Goal: Entertainment & Leisure: Consume media (video, audio)

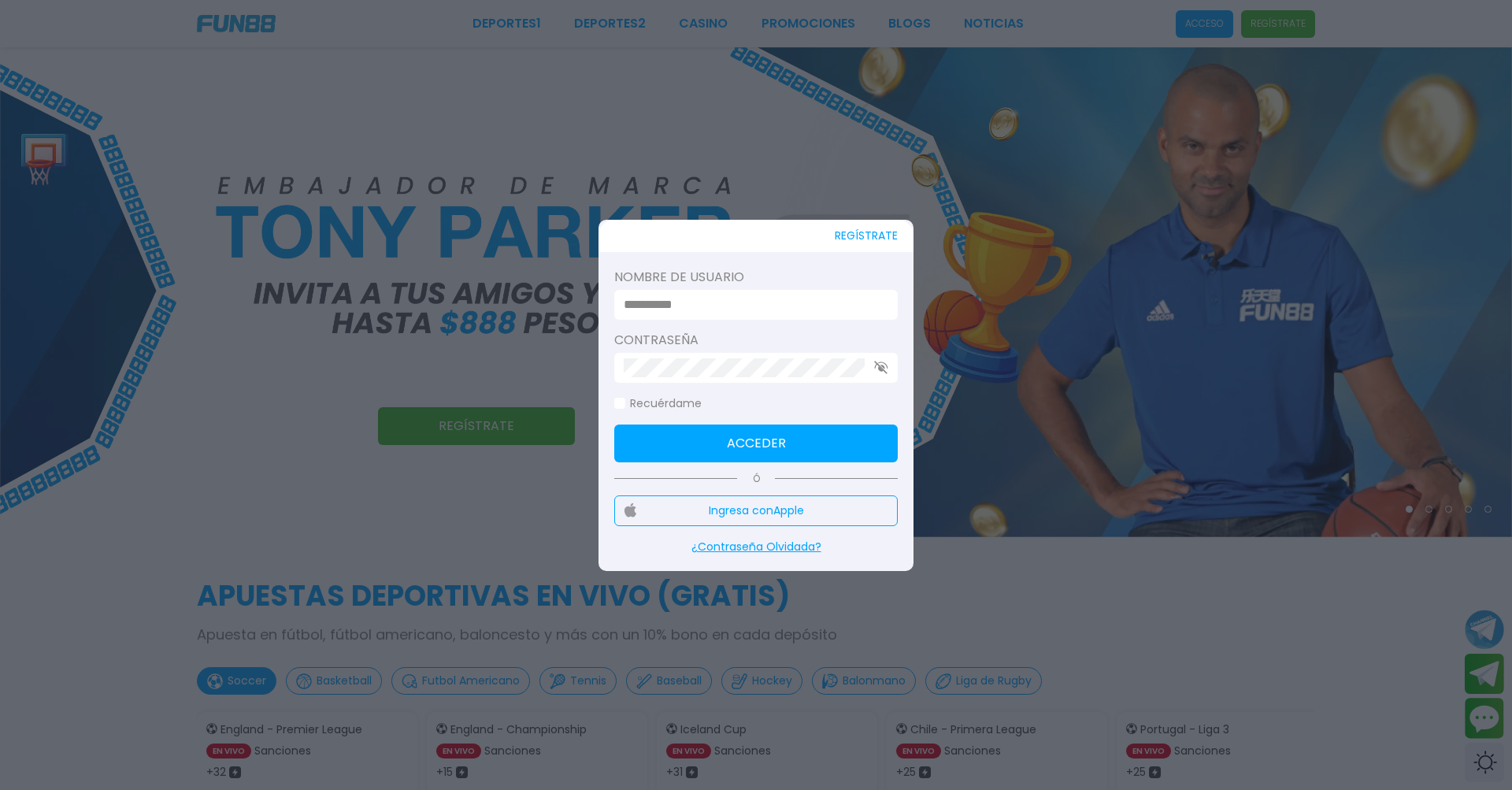
click at [645, 298] on input at bounding box center [751, 305] width 255 height 19
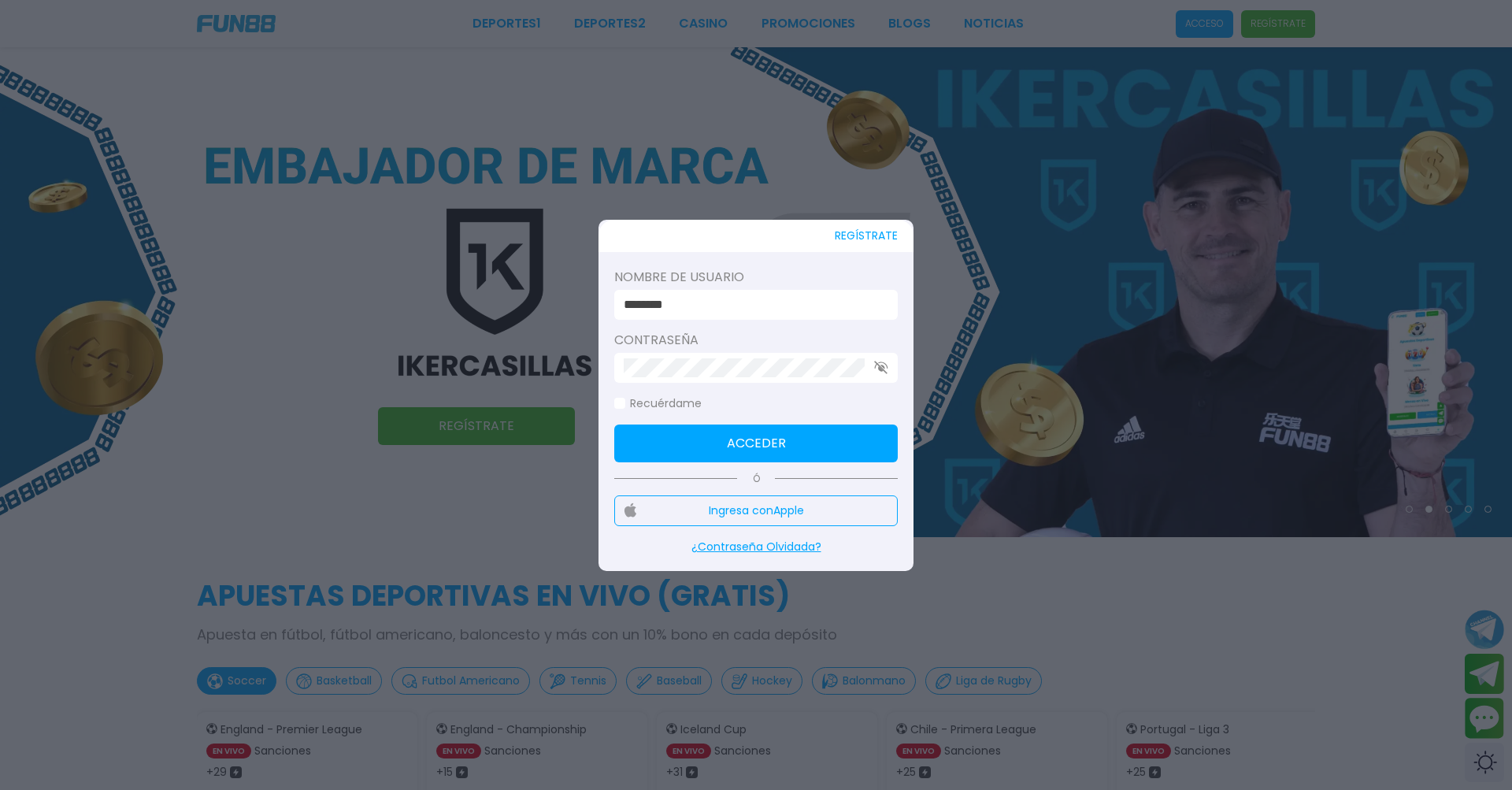
type input "********"
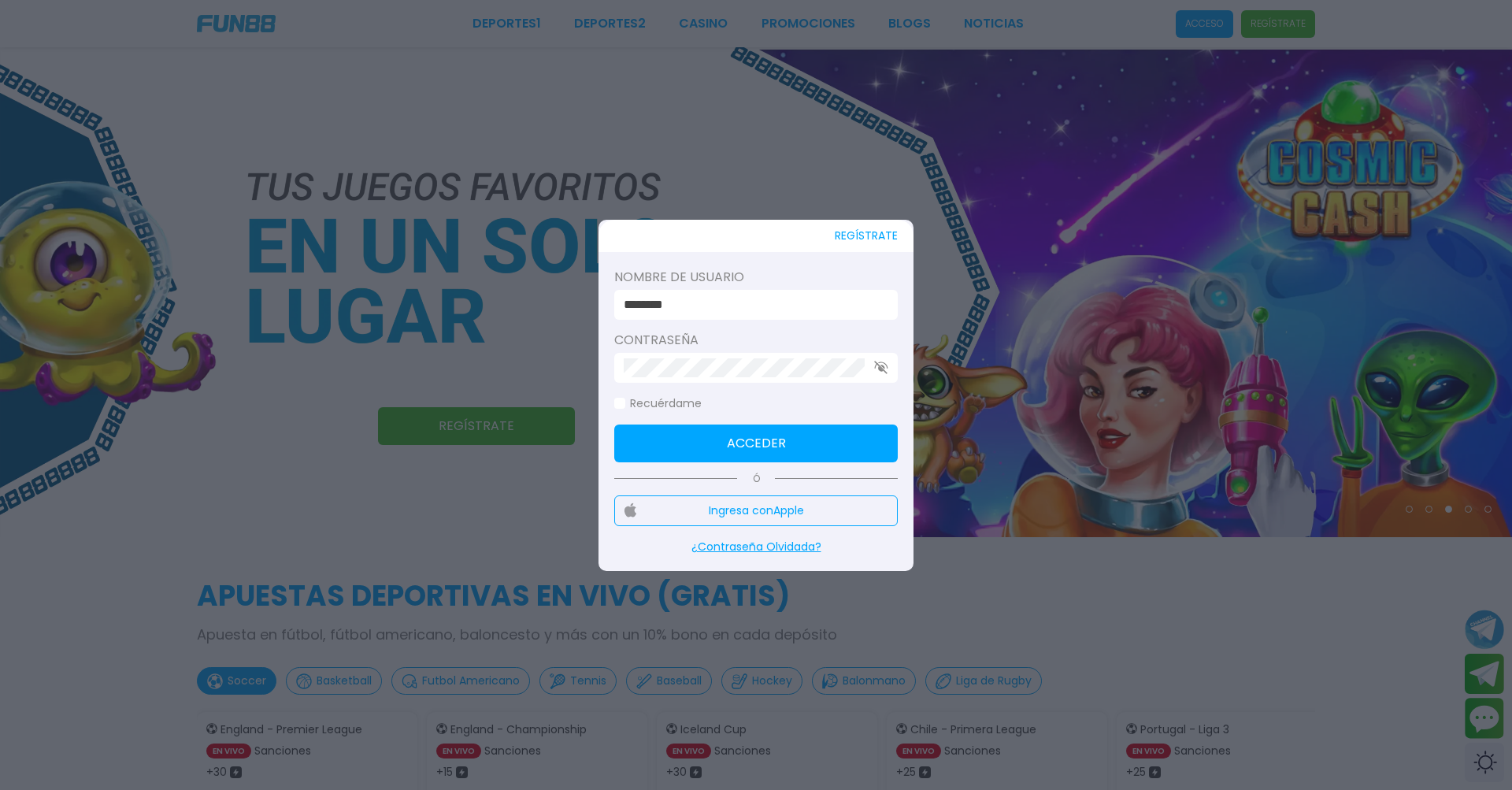
click button "Acceder" at bounding box center [756, 443] width 284 height 37
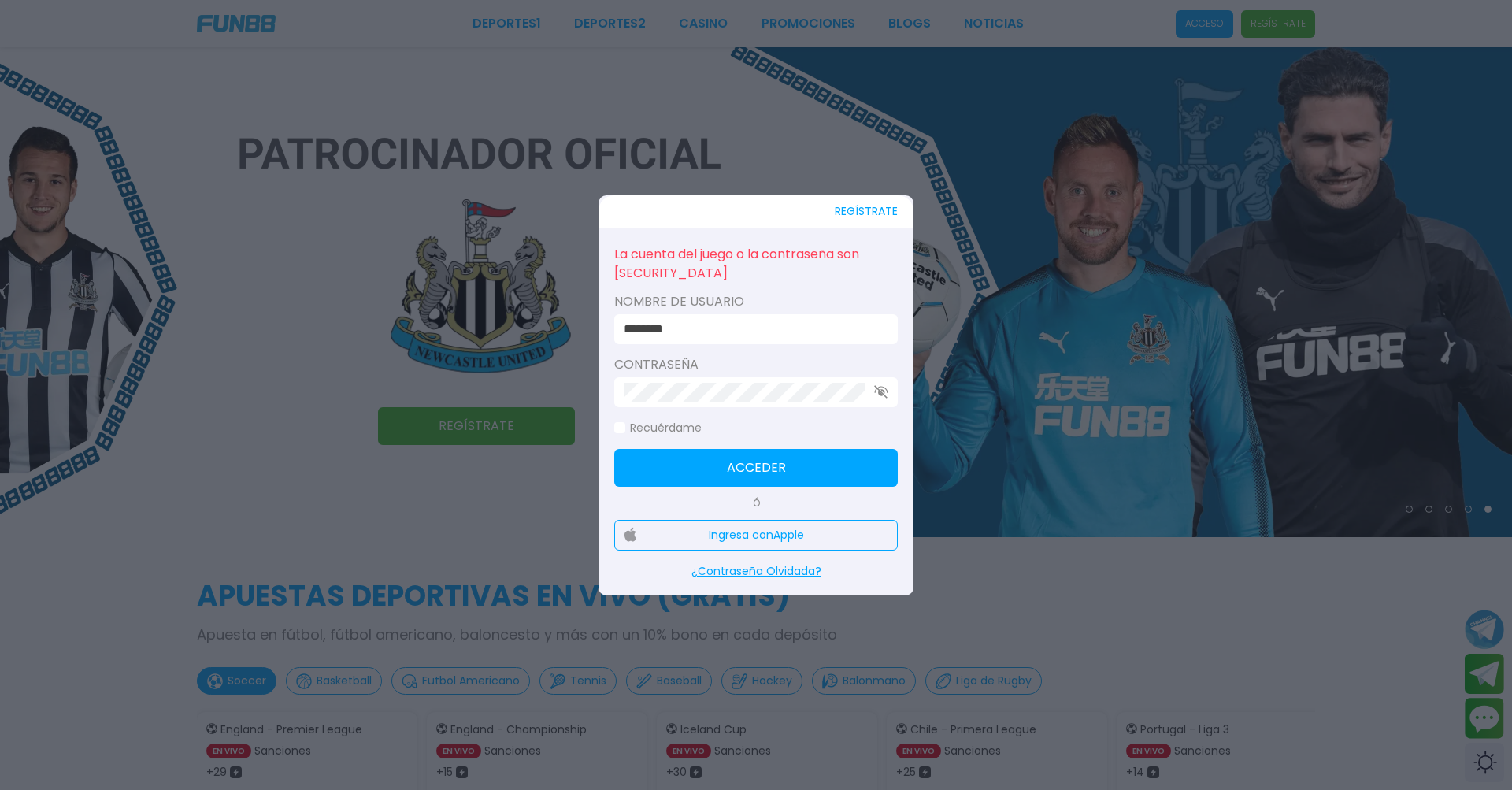
click button "Acceder" at bounding box center [756, 468] width 284 height 37
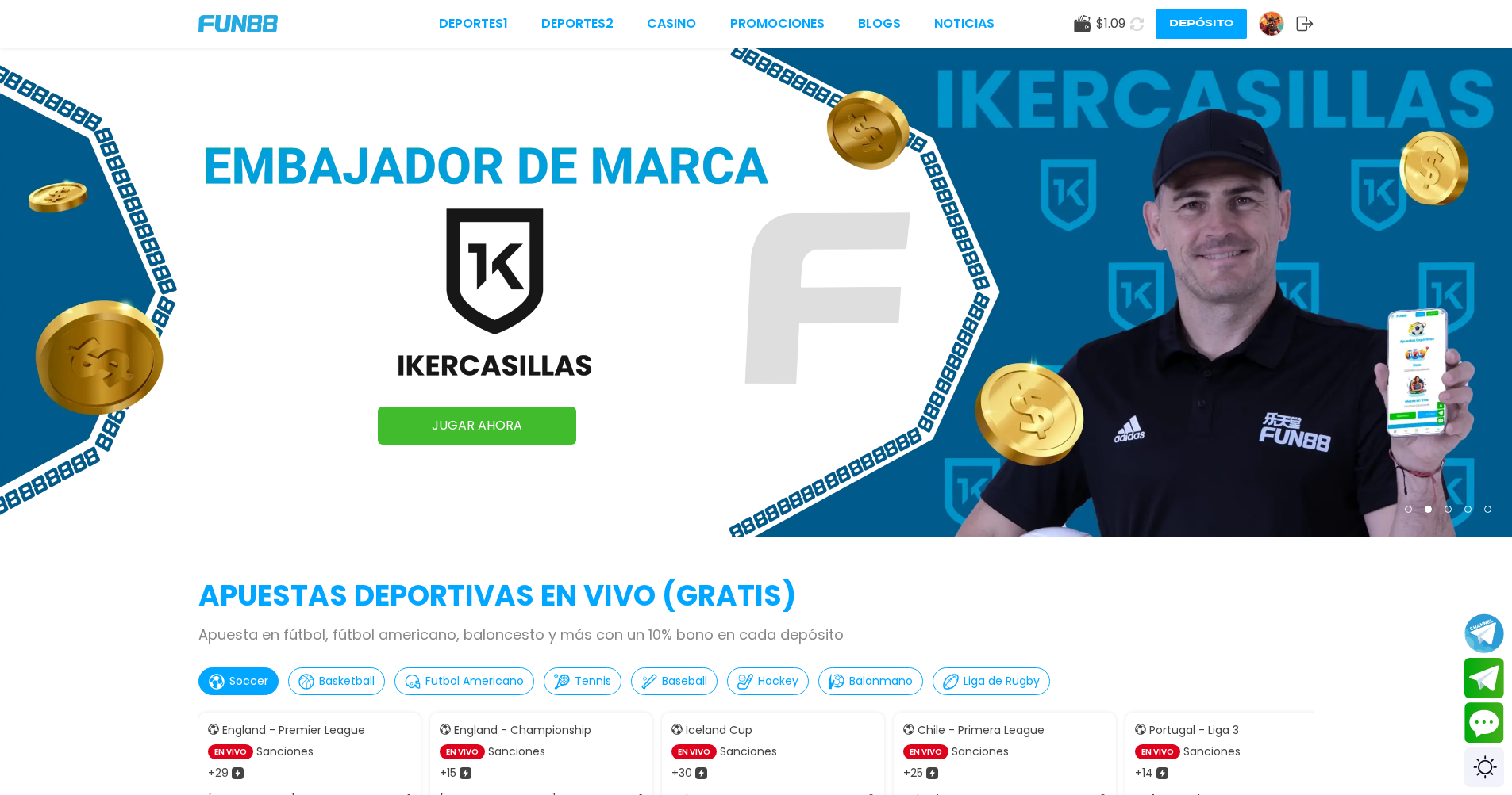
click at [1144, 26] on button at bounding box center [1137, 24] width 23 height 23
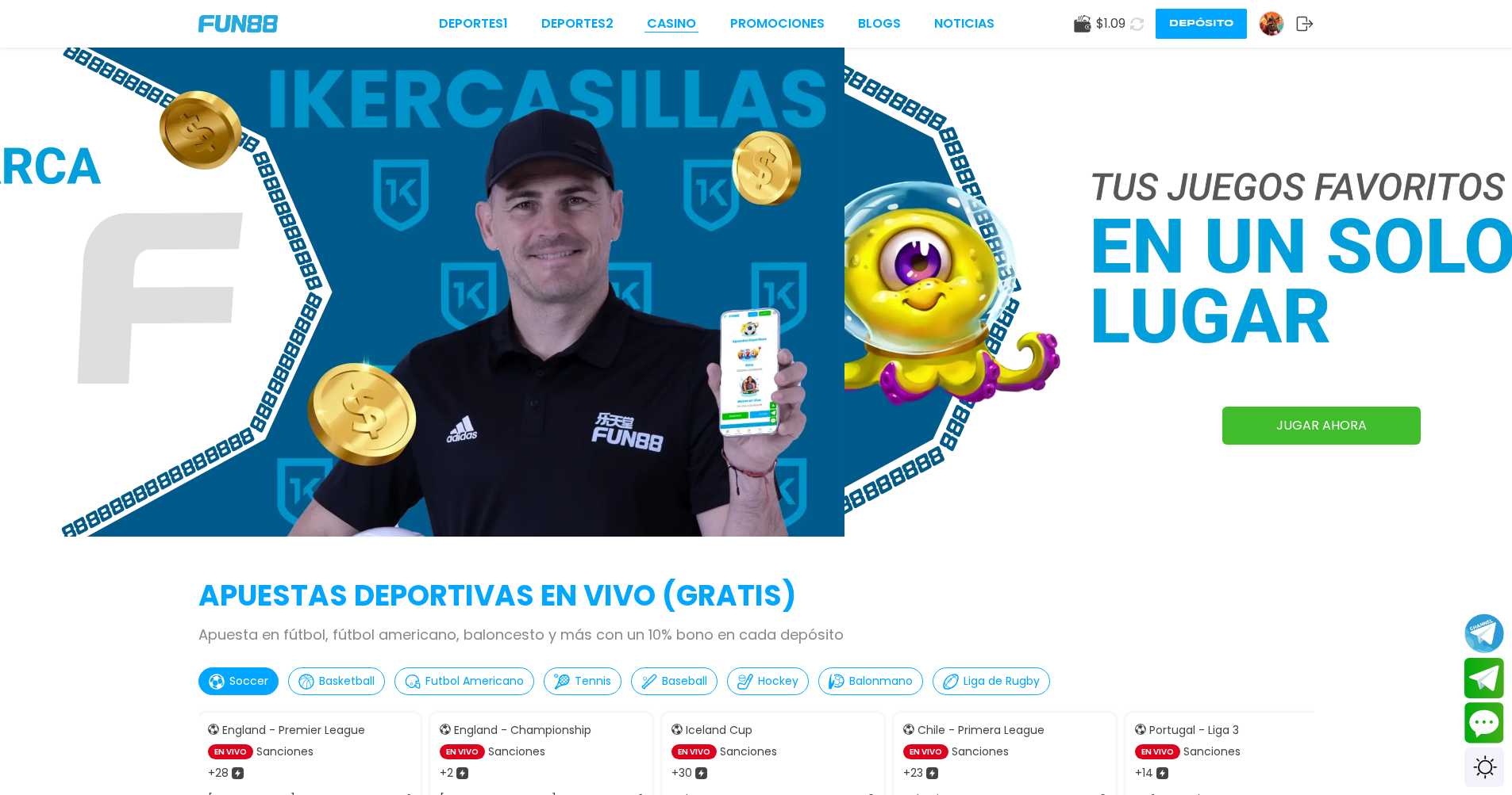
click at [671, 23] on link "CASINO" at bounding box center [671, 24] width 49 height 19
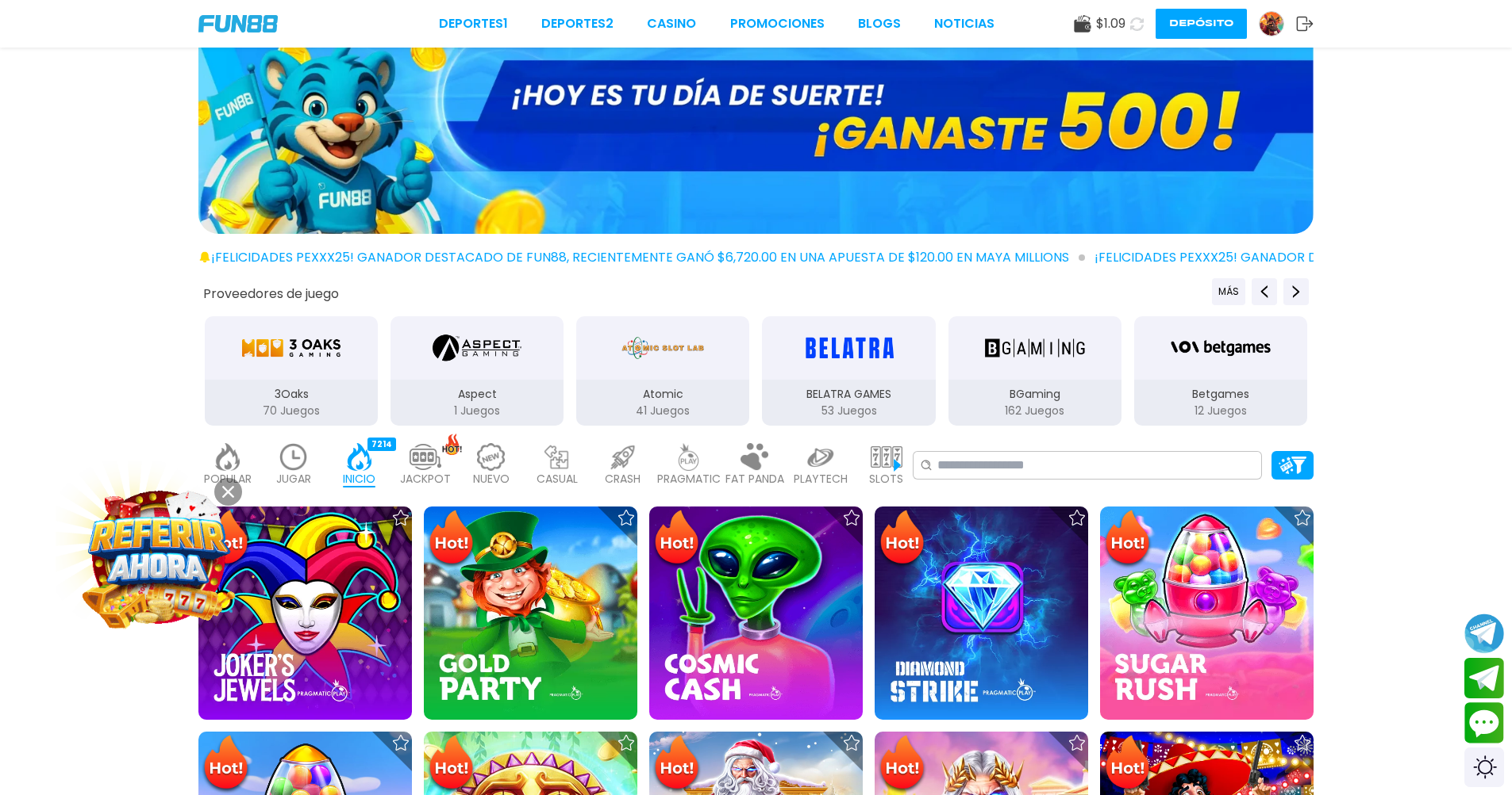
scroll to position [53, 0]
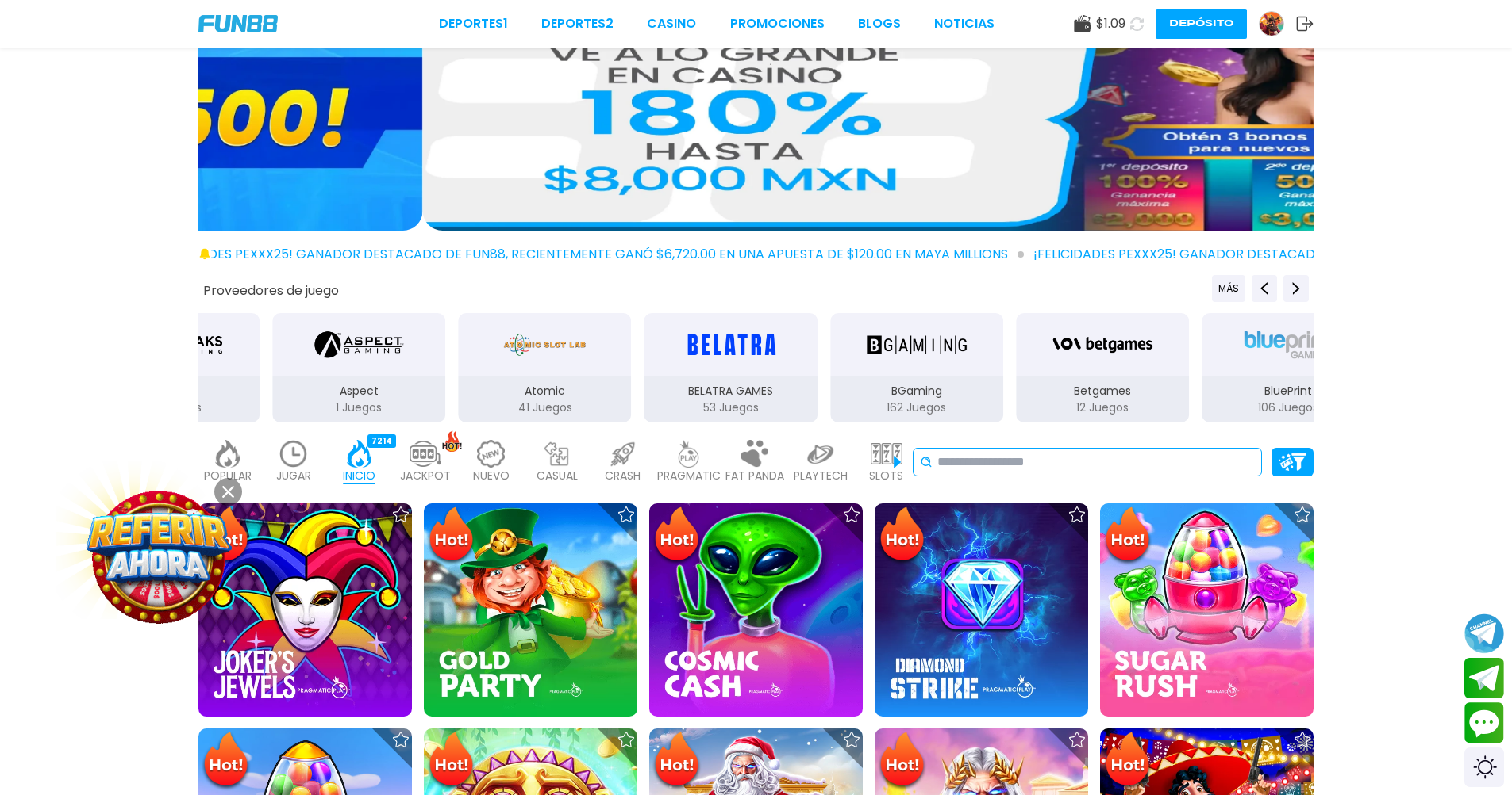
click at [1073, 465] on input at bounding box center [1096, 463] width 317 height 19
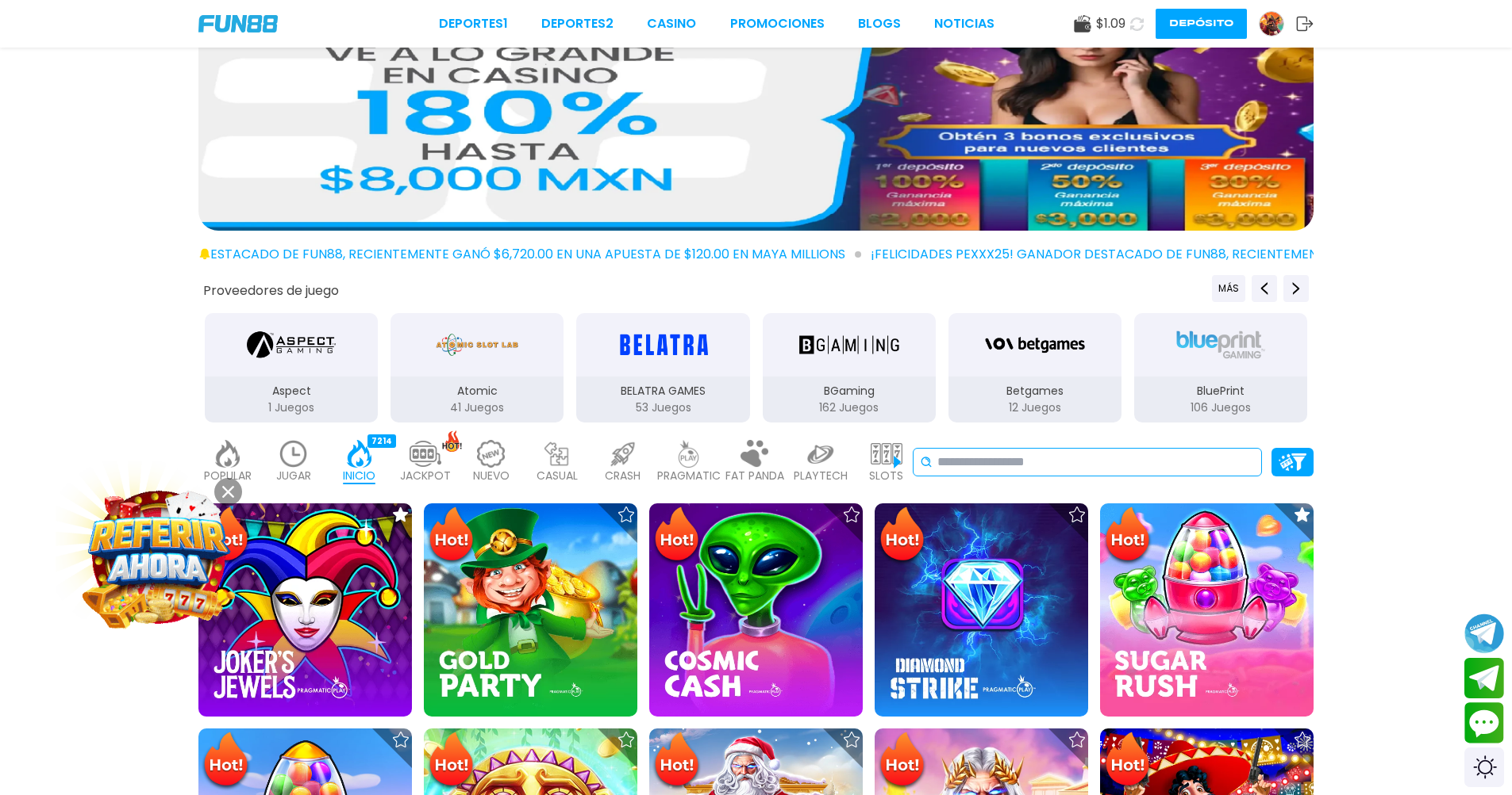
type input "*"
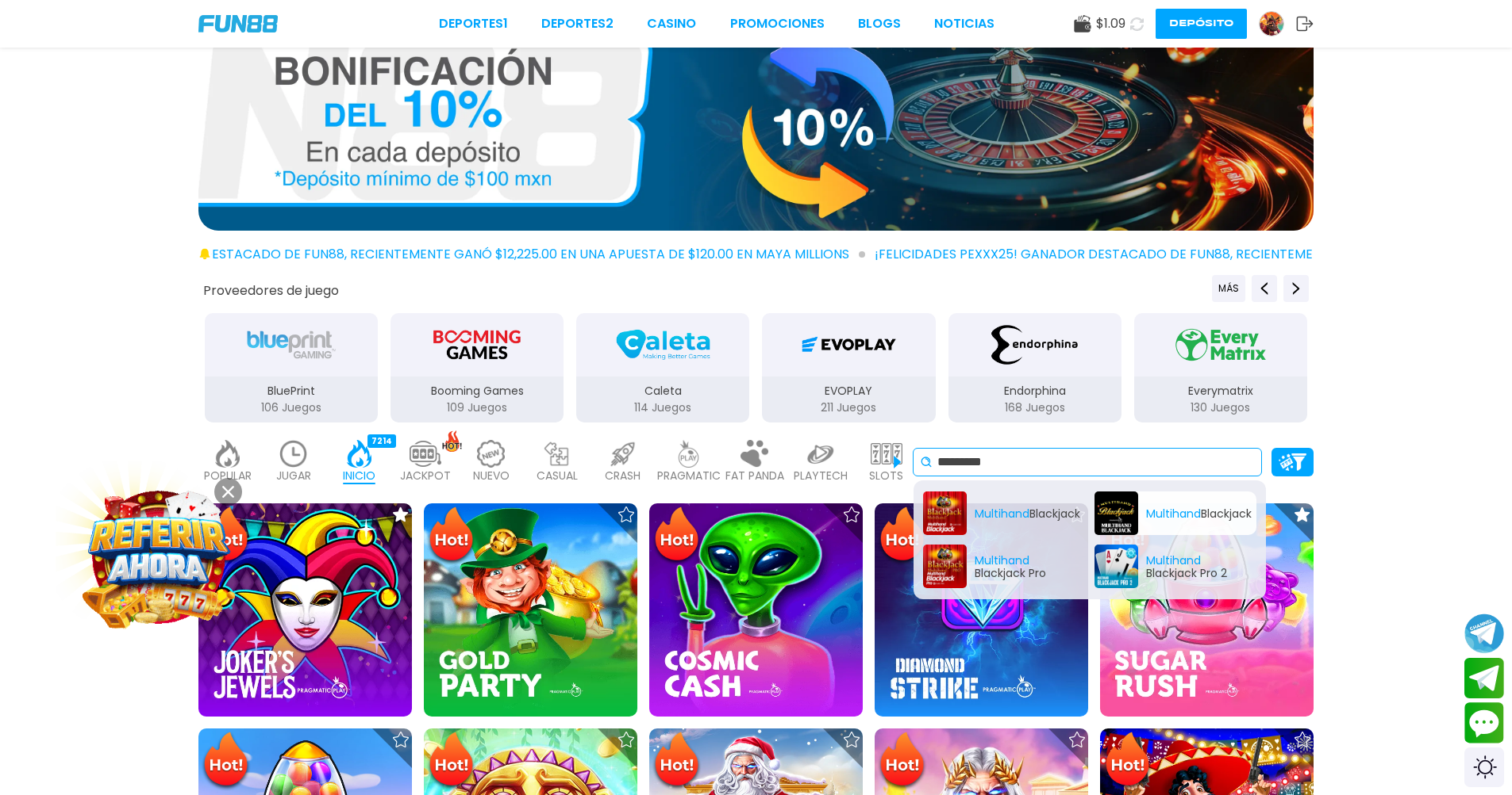
type input "*********"
click at [1186, 511] on div "Multihand Blackjack" at bounding box center [1175, 514] width 162 height 44
